Goal: Check status: Check status

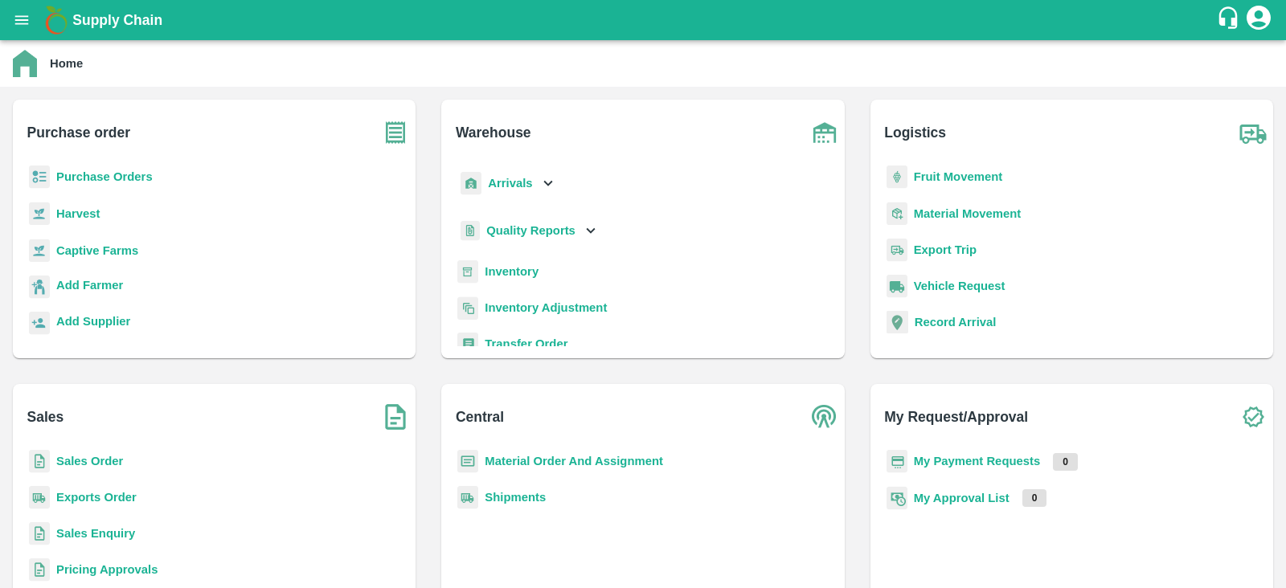
click at [85, 170] on b "Purchase Orders" at bounding box center [104, 176] width 96 height 13
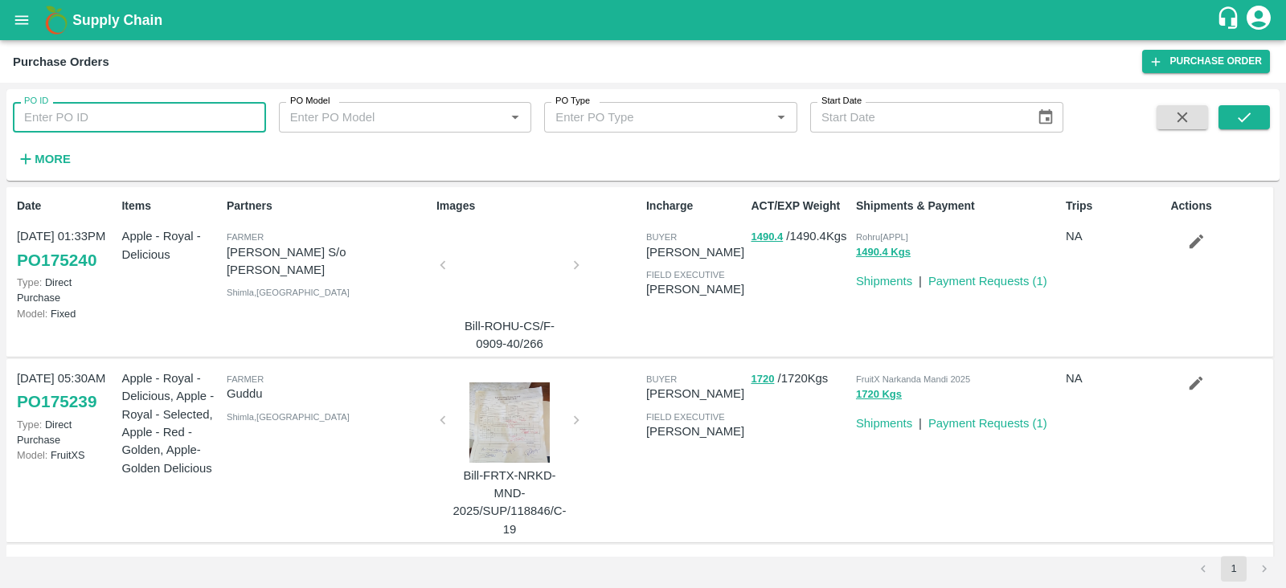
click at [167, 114] on input "PO ID" at bounding box center [139, 117] width 253 height 31
type input "175095"
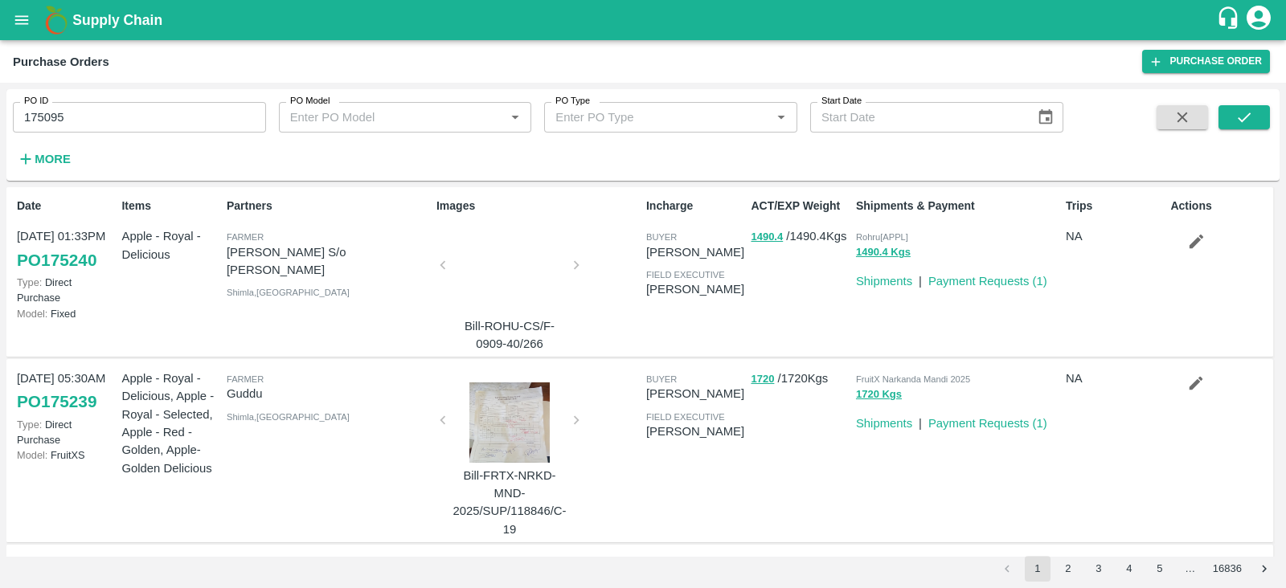
click at [1244, 104] on div "PO ID 175095 PO ID PO Model PO Model   * PO Type PO Type   * Start Date Start D…" at bounding box center [642, 135] width 1273 height 79
click at [1238, 118] on icon "submit" at bounding box center [1244, 117] width 18 height 18
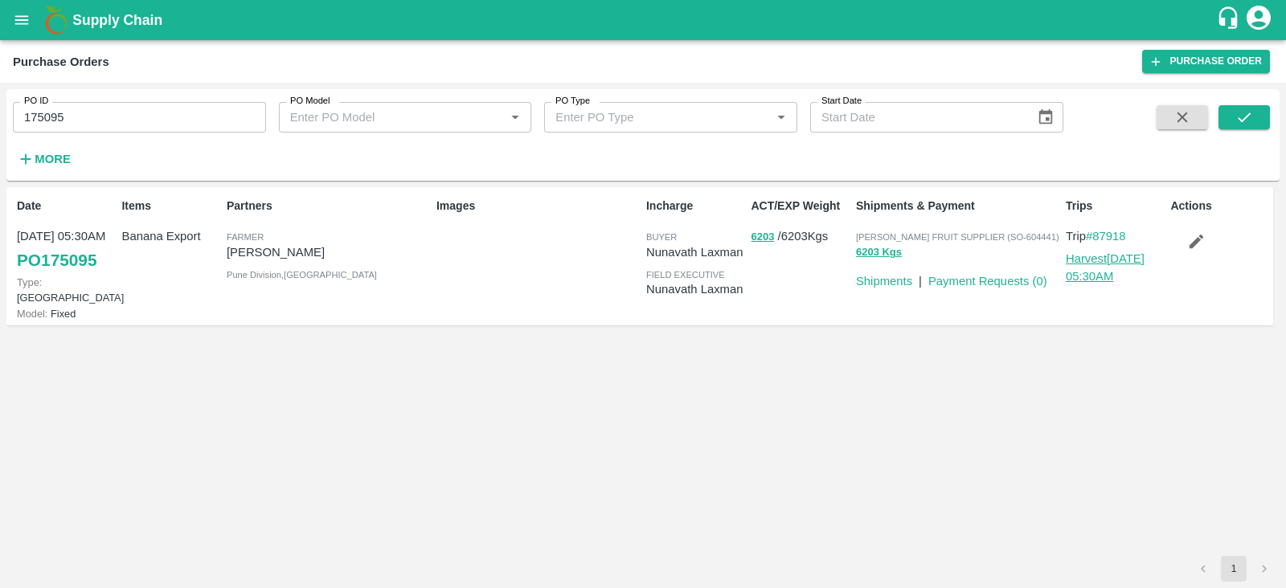
click at [1078, 264] on link "Harvest [DATE] 05:30AM" at bounding box center [1105, 267] width 79 height 31
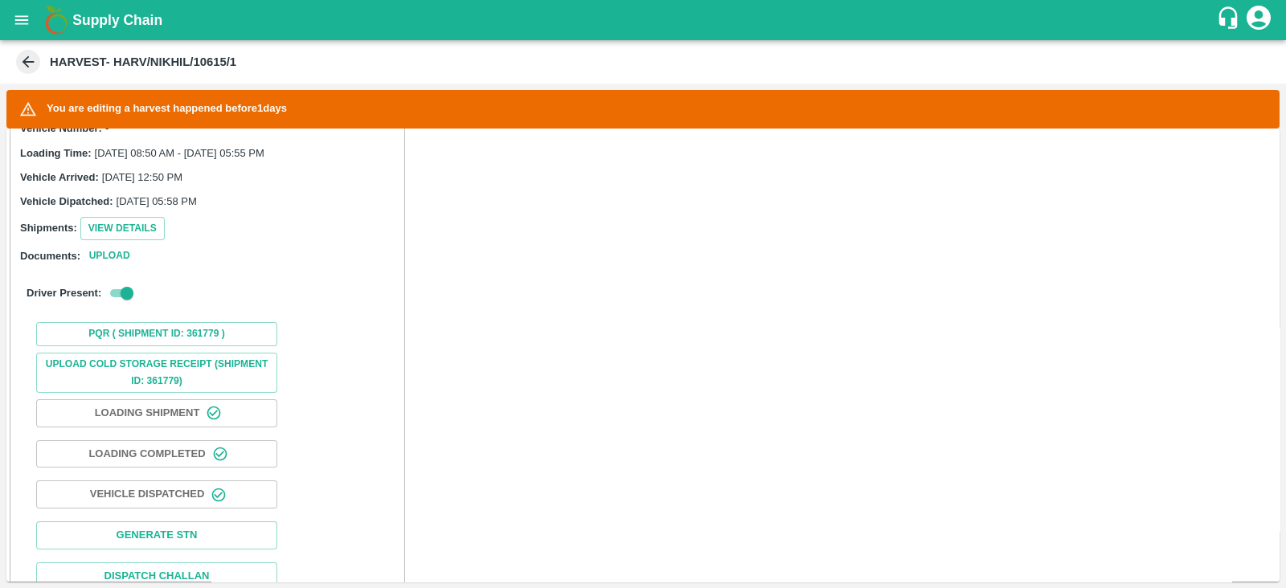
scroll to position [425, 0]
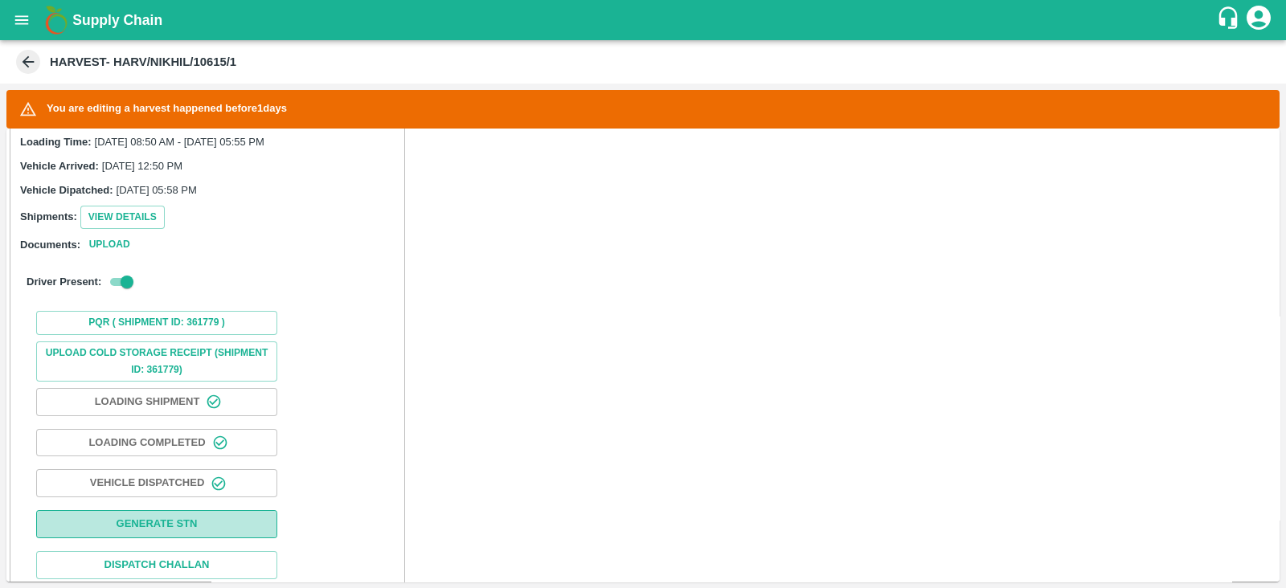
click at [154, 510] on button "Generate STN" at bounding box center [156, 524] width 241 height 28
